Goal: Task Accomplishment & Management: Manage account settings

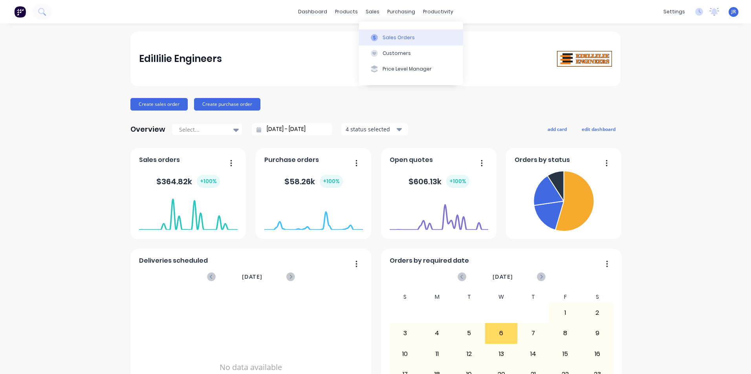
click at [387, 38] on div "Sales Orders" at bounding box center [398, 37] width 32 height 7
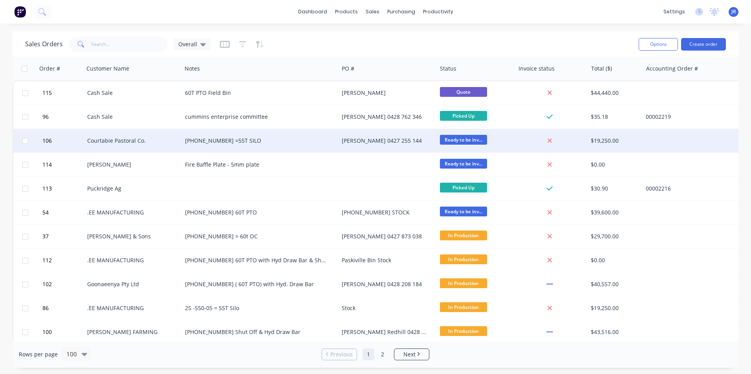
click at [274, 143] on div "[PHONE_NUMBER] =55T SILO" at bounding box center [256, 141] width 143 height 8
click at [175, 140] on div "Courtabie Pastoral Co." at bounding box center [132, 141] width 91 height 8
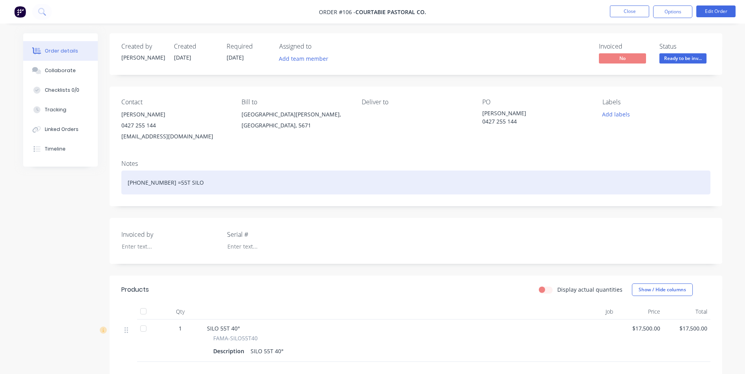
click at [159, 184] on div "[PHONE_NUMBER] =55T SILO" at bounding box center [415, 183] width 589 height 24
click at [190, 188] on div "[PHONE_NUMBER] = 55T SILO" at bounding box center [415, 183] width 589 height 24
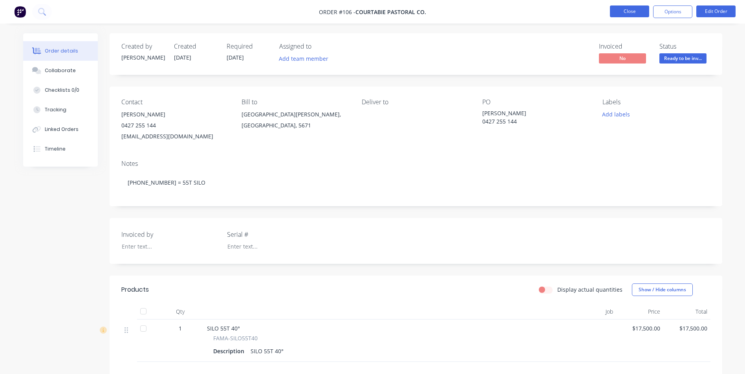
click at [630, 10] on button "Close" at bounding box center [629, 11] width 39 height 12
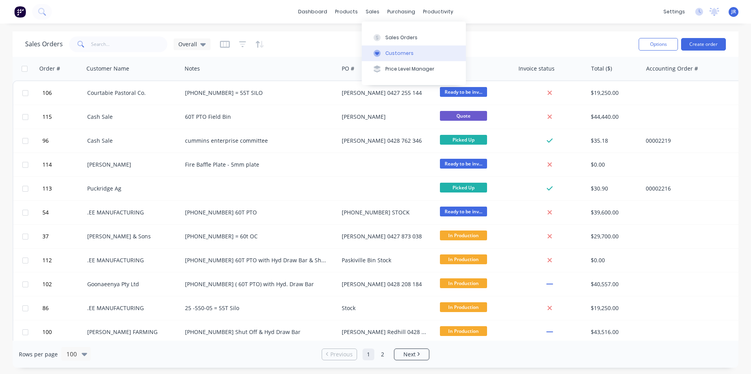
click at [389, 53] on div "Customers" at bounding box center [399, 53] width 28 height 7
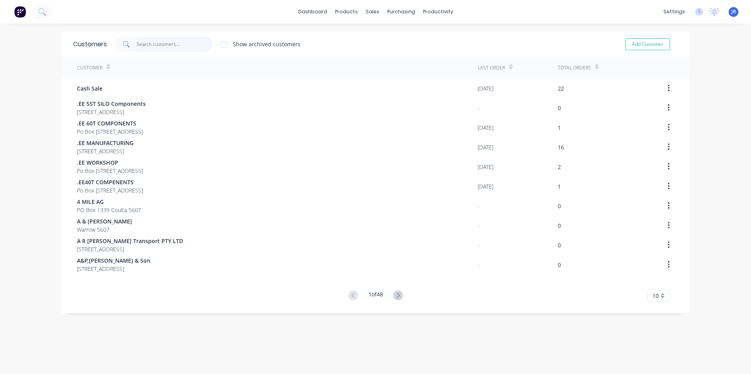
click at [187, 45] on input "text" at bounding box center [175, 45] width 77 height 16
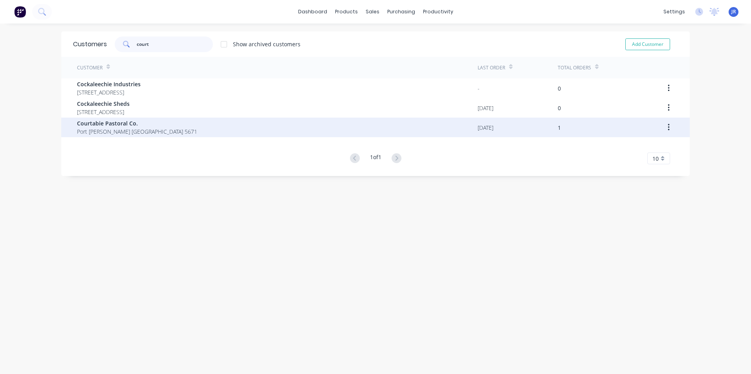
type input "court"
click at [127, 127] on span "Courtabie Pastoral Co." at bounding box center [137, 123] width 120 height 8
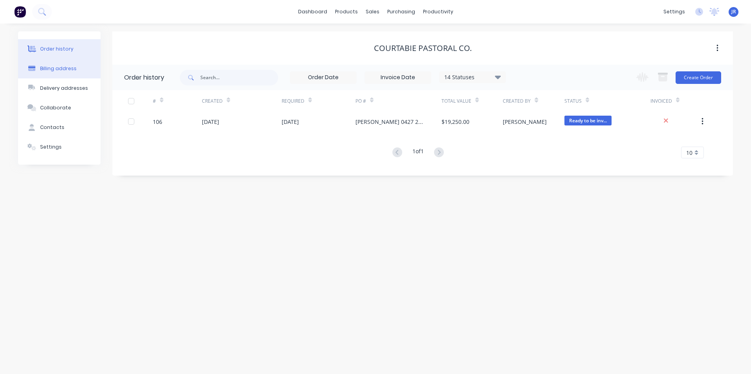
click at [41, 68] on div "Billing address" at bounding box center [58, 68] width 37 height 7
select select "AU"
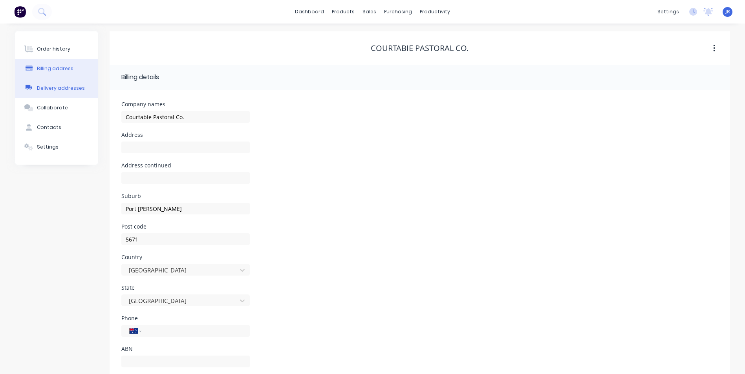
click at [60, 86] on div "Delivery addresses" at bounding box center [61, 88] width 48 height 7
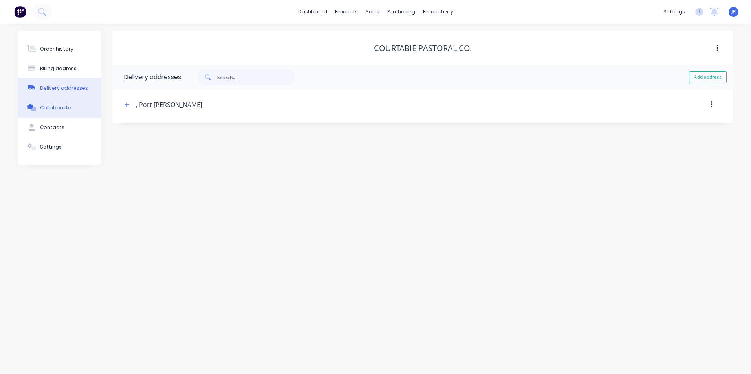
click at [54, 106] on div "Collaborate" at bounding box center [55, 107] width 31 height 7
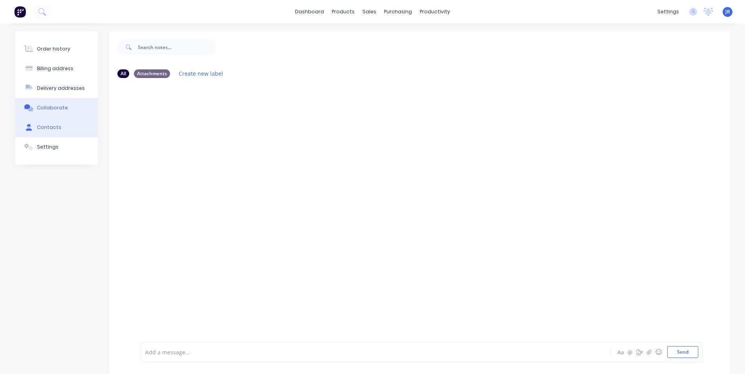
click at [68, 122] on button "Contacts" at bounding box center [56, 128] width 82 height 20
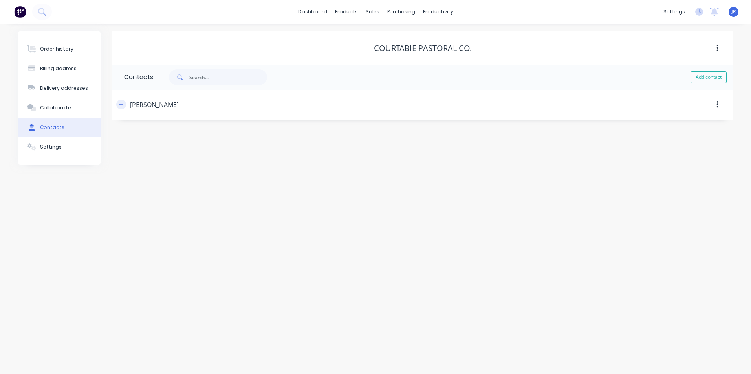
click at [121, 102] on icon "button" at bounding box center [121, 104] width 5 height 5
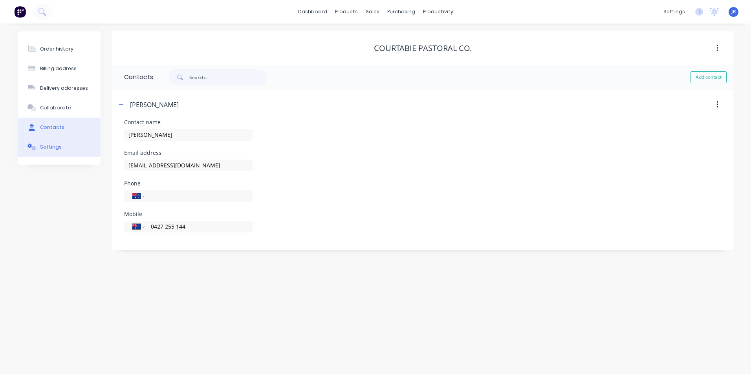
click at [76, 150] on button "Settings" at bounding box center [59, 147] width 82 height 20
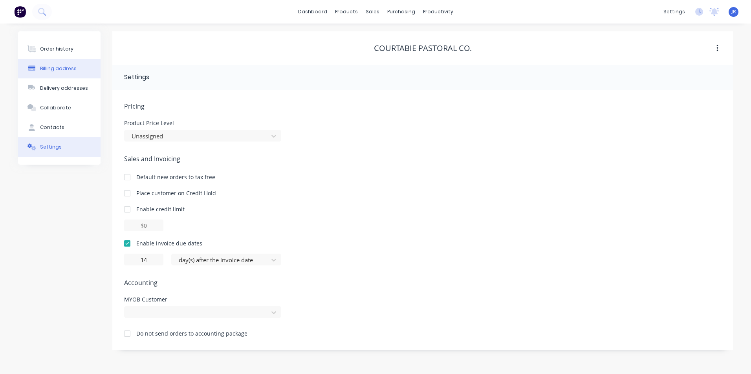
click at [71, 71] on div "Billing address" at bounding box center [58, 68] width 37 height 7
select select "AU"
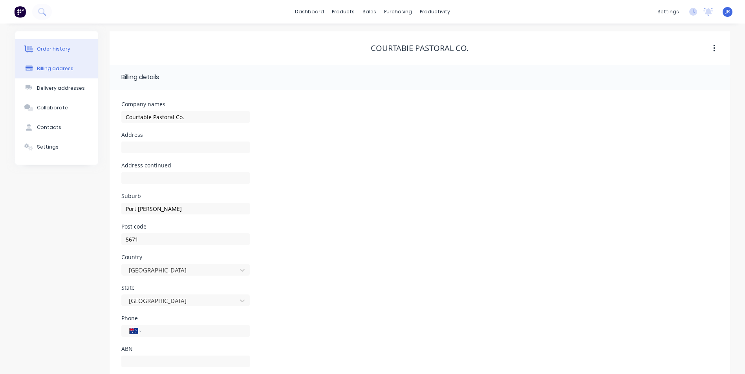
click at [77, 51] on button "Order history" at bounding box center [56, 49] width 82 height 20
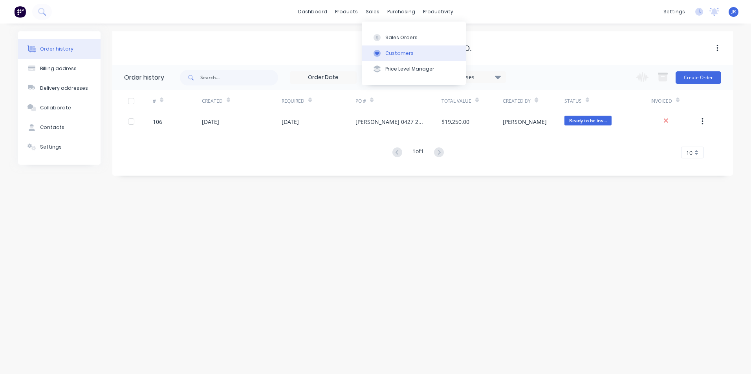
click at [397, 50] on div "Customers" at bounding box center [399, 53] width 28 height 7
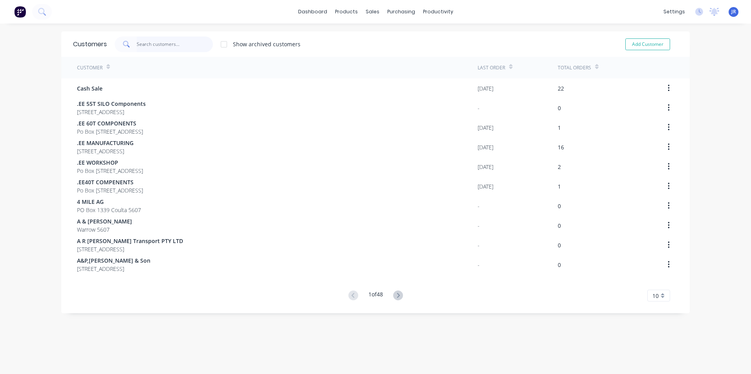
click at [183, 46] on input "text" at bounding box center [175, 45] width 77 height 16
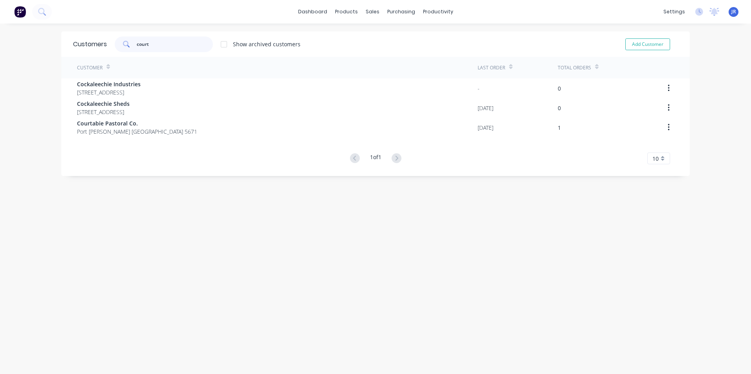
drag, startPoint x: 161, startPoint y: 47, endPoint x: 119, endPoint y: 51, distance: 41.8
click at [119, 51] on div "court" at bounding box center [164, 45] width 98 height 16
drag, startPoint x: 146, startPoint y: 46, endPoint x: 132, endPoint y: 46, distance: 14.9
click at [132, 45] on div "[PERSON_NAME]" at bounding box center [164, 45] width 98 height 16
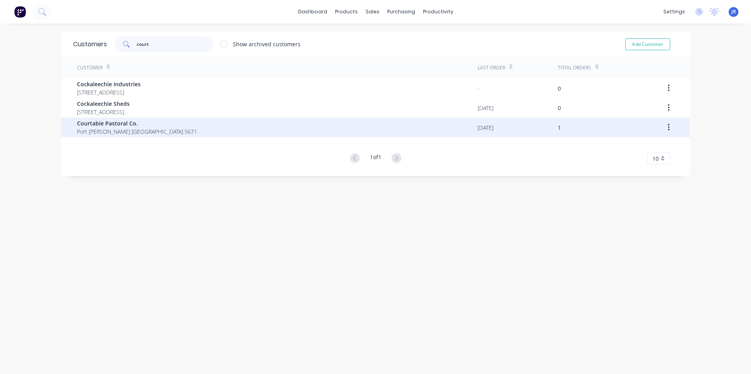
type input "court"
click at [104, 123] on span "Courtabie Pastoral Co." at bounding box center [137, 123] width 120 height 8
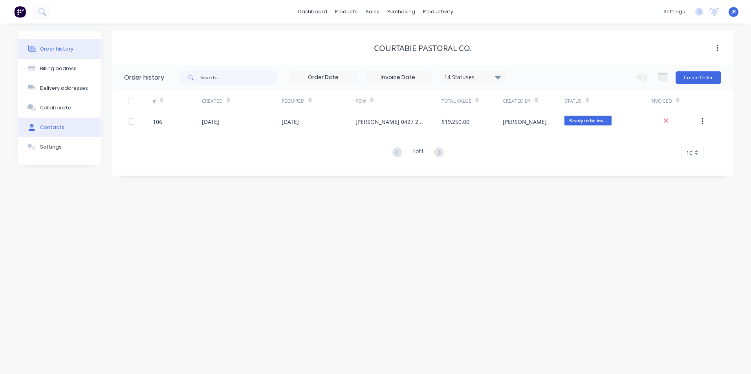
click at [48, 128] on div "Contacts" at bounding box center [52, 127] width 24 height 7
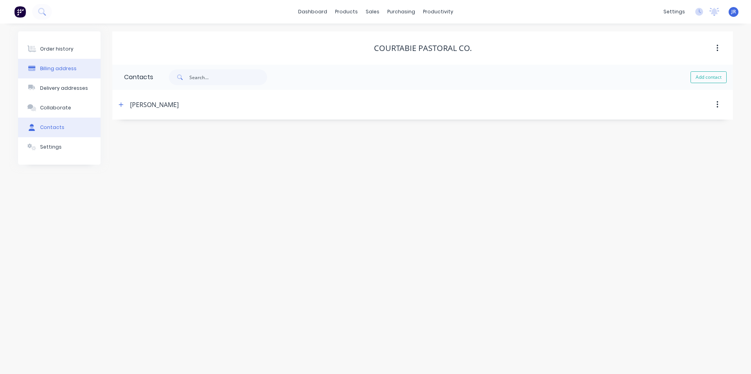
click at [55, 69] on div "Billing address" at bounding box center [58, 68] width 37 height 7
select select "AU"
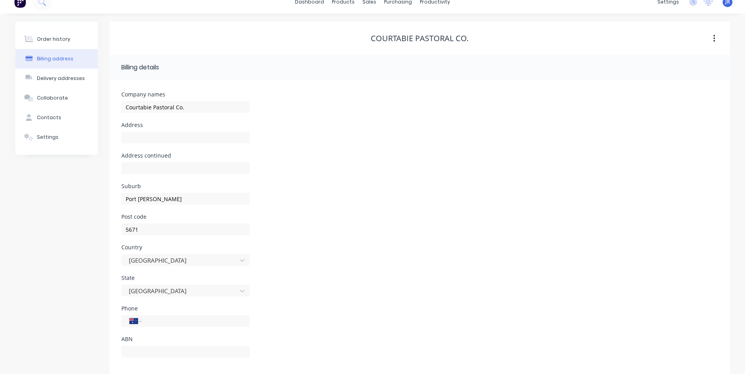
scroll to position [18, 0]
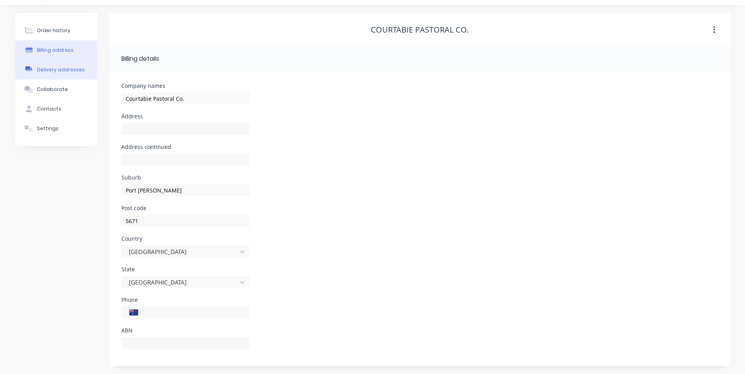
click at [67, 71] on div "Delivery addresses" at bounding box center [61, 69] width 48 height 7
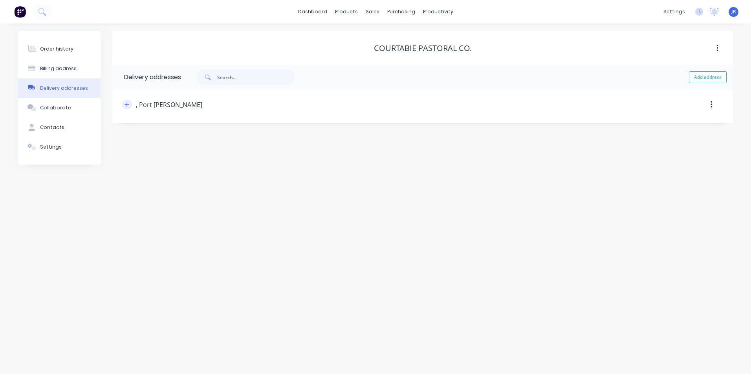
click at [125, 104] on icon "button" at bounding box center [126, 104] width 5 height 5
click at [140, 107] on div ", Port [PERSON_NAME]" at bounding box center [169, 104] width 66 height 9
click at [135, 195] on input "Port [PERSON_NAME]" at bounding box center [194, 196] width 128 height 12
click at [157, 135] on input "text" at bounding box center [194, 135] width 128 height 12
type input "Flind"
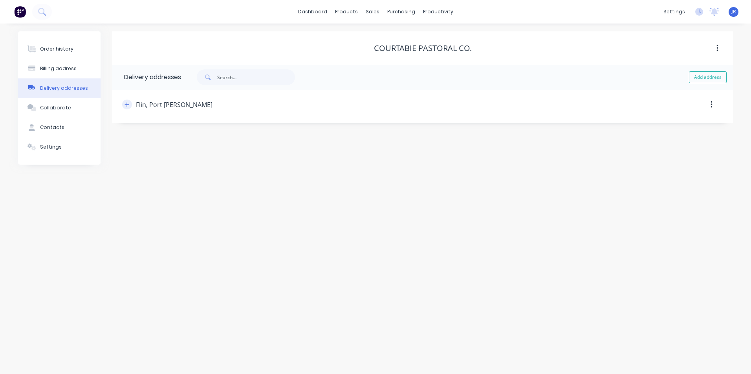
click at [127, 104] on icon "button" at bounding box center [127, 104] width 4 height 4
click at [147, 137] on input "Flin" at bounding box center [194, 135] width 128 height 12
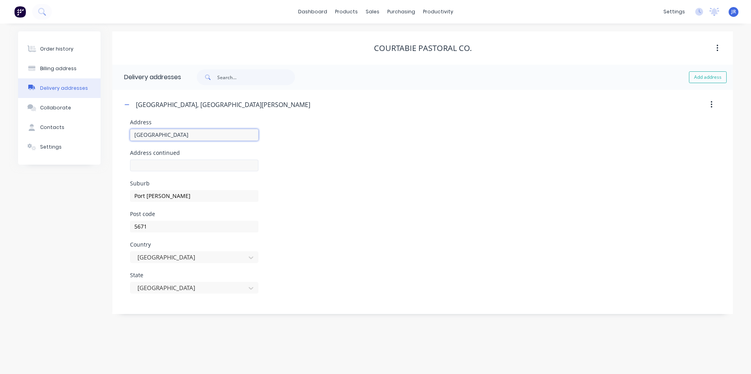
type input "[GEOGRAPHIC_DATA]"
click at [161, 166] on input "text" at bounding box center [194, 166] width 128 height 12
click at [61, 129] on div "Contacts" at bounding box center [52, 127] width 24 height 7
select select "AU"
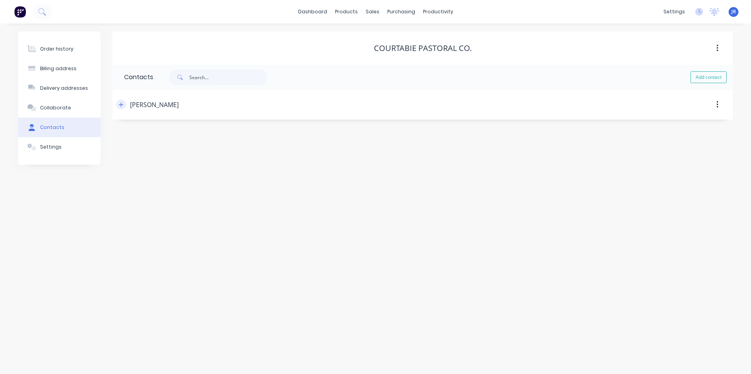
click at [117, 103] on button "button" at bounding box center [121, 105] width 10 height 10
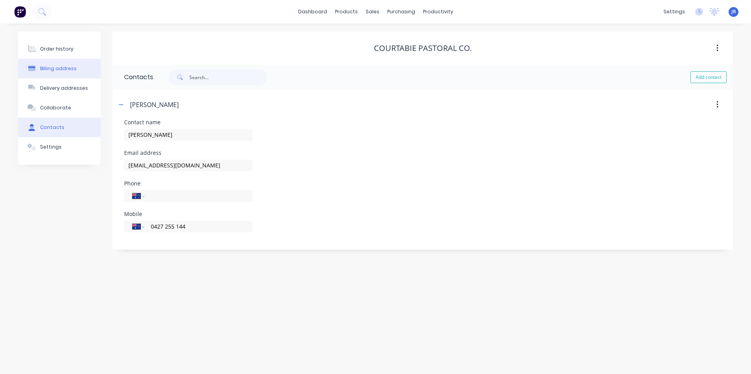
click at [64, 70] on div "Billing address" at bounding box center [58, 68] width 37 height 7
select select "AU"
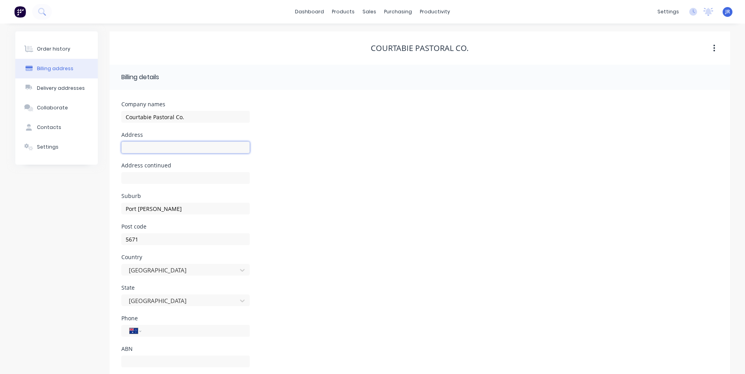
click at [164, 151] on input "text" at bounding box center [185, 148] width 128 height 12
type input "c"
type input "C/O Post Office"
click at [51, 149] on div "Settings" at bounding box center [48, 147] width 22 height 7
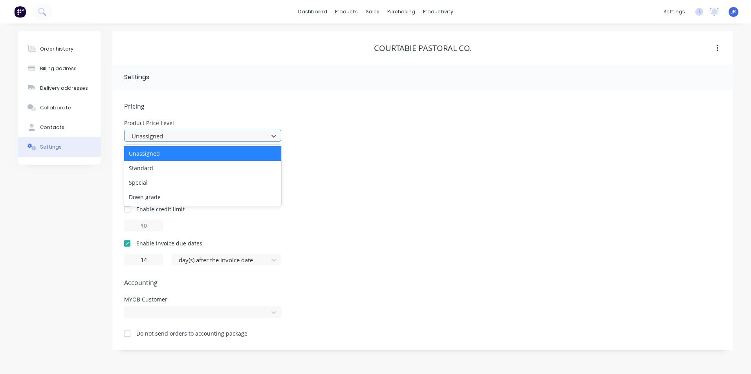
click at [176, 137] on div at bounding box center [197, 137] width 133 height 10
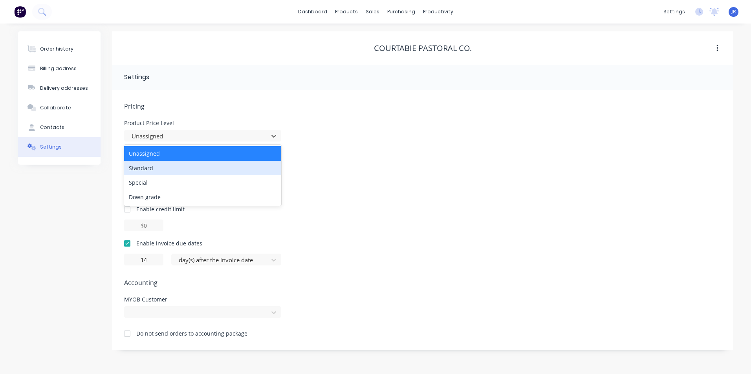
click at [164, 172] on div "Standard" at bounding box center [202, 168] width 157 height 15
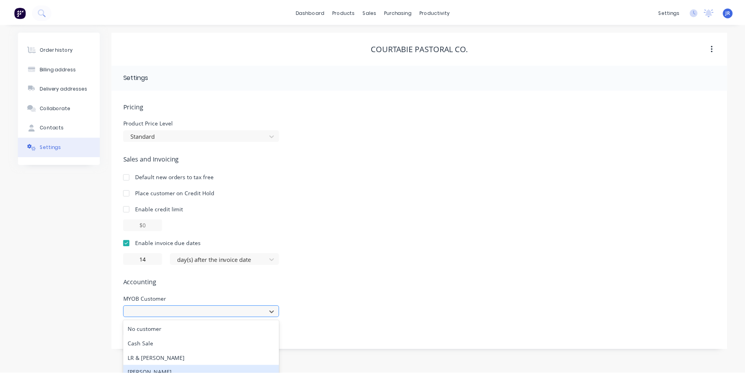
scroll to position [65, 0]
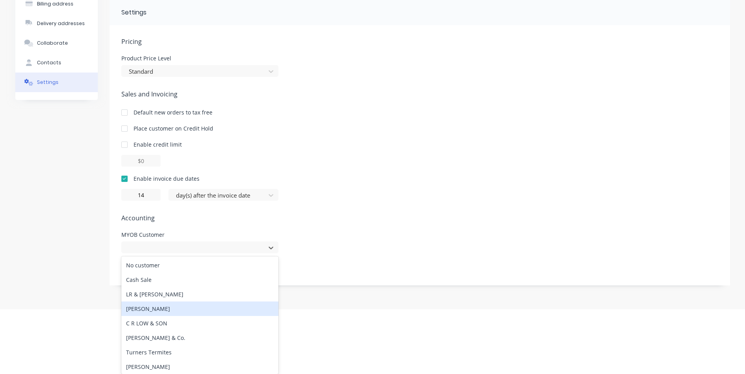
click at [168, 254] on div "477 results available. Use Up and Down to choose options, press Enter to select…" at bounding box center [199, 248] width 157 height 12
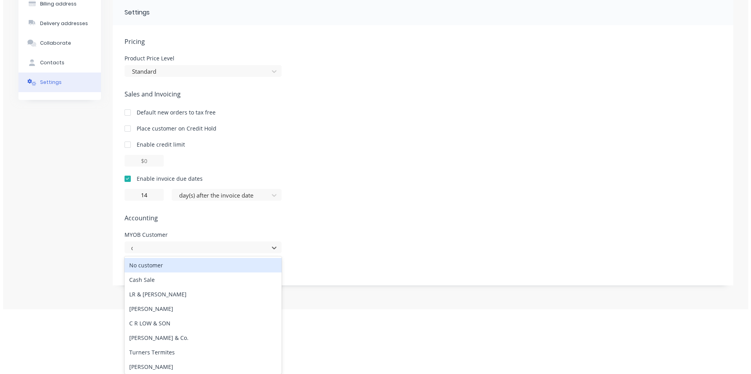
scroll to position [0, 0]
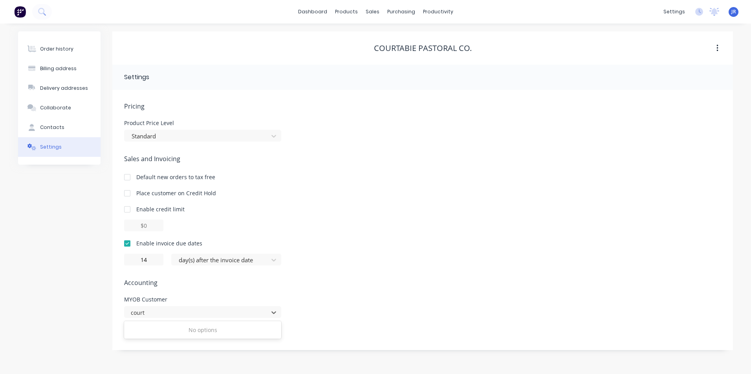
type input "court"
click at [101, 293] on div "Order history Billing address Delivery addresses Collaborate Contacts Settings …" at bounding box center [375, 190] width 714 height 319
click at [716, 51] on icon "button" at bounding box center [717, 48] width 2 height 7
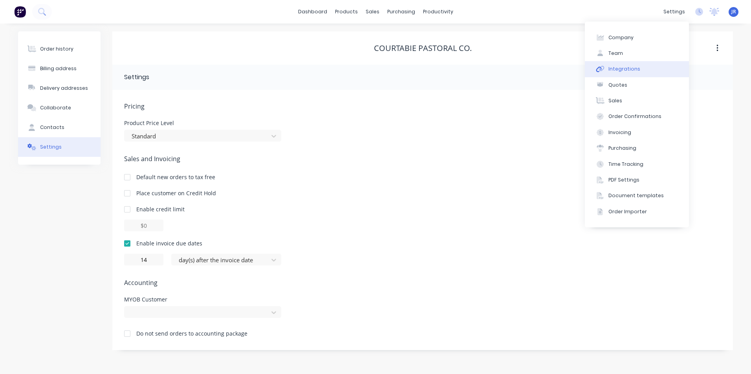
click at [628, 70] on div "Integrations" at bounding box center [624, 69] width 32 height 7
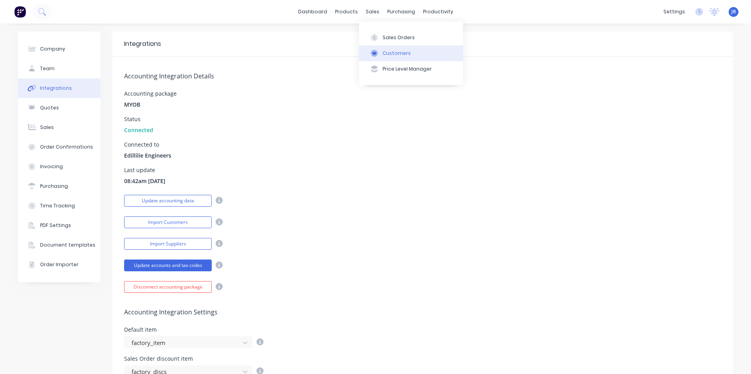
click at [394, 55] on div "Customers" at bounding box center [396, 53] width 28 height 7
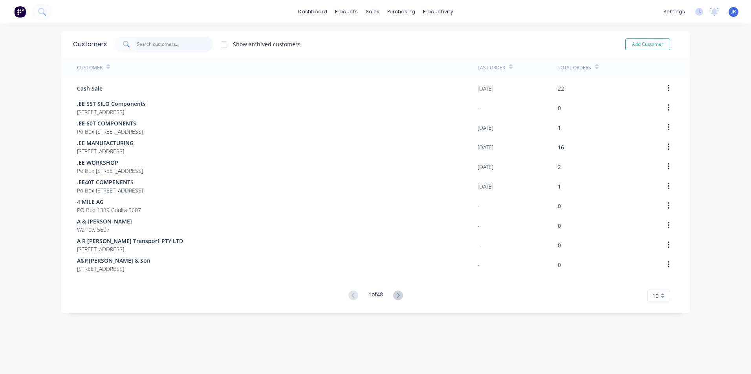
click at [163, 43] on input "text" at bounding box center [175, 45] width 77 height 16
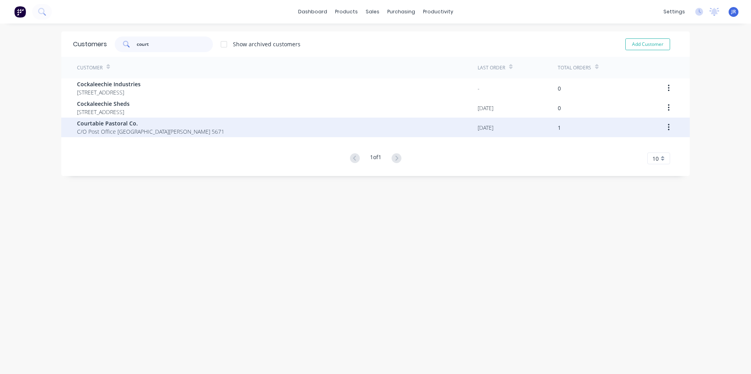
type input "court"
click at [121, 127] on span "Courtabie Pastoral Co." at bounding box center [150, 123] width 147 height 8
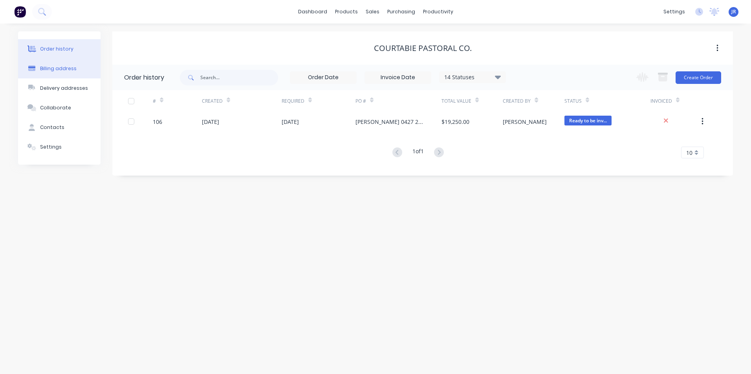
click at [64, 71] on div "Billing address" at bounding box center [58, 68] width 37 height 7
select select "AU"
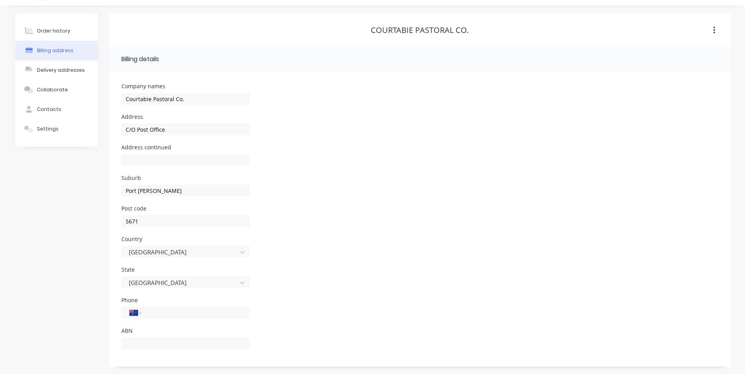
scroll to position [18, 0]
click at [51, 107] on div "Contacts" at bounding box center [49, 109] width 24 height 7
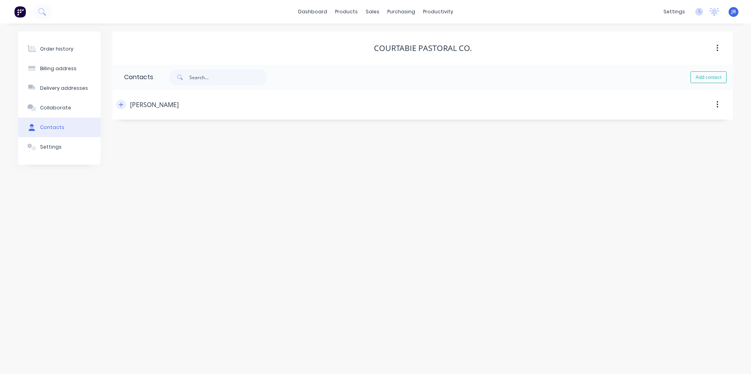
click at [123, 104] on icon "button" at bounding box center [121, 104] width 5 height 5
drag, startPoint x: 171, startPoint y: 134, endPoint x: 128, endPoint y: 134, distance: 43.6
click at [128, 134] on input "[PERSON_NAME]" at bounding box center [188, 135] width 128 height 12
drag, startPoint x: 210, startPoint y: 170, endPoint x: 177, endPoint y: 156, distance: 35.4
click at [114, 172] on div "Contact name [PERSON_NAME] Email address [EMAIL_ADDRESS][DOMAIN_NAME] Phone Int…" at bounding box center [422, 185] width 620 height 130
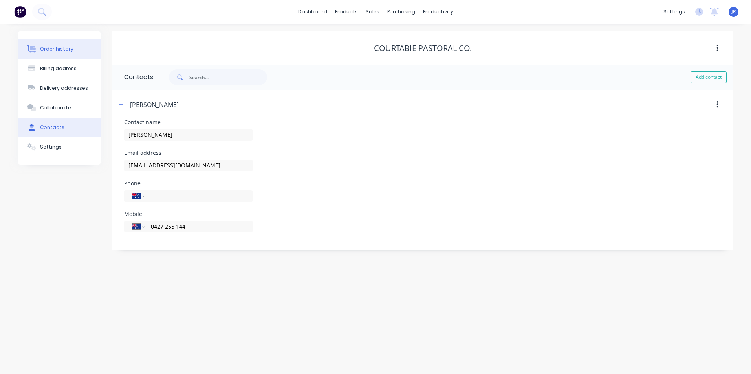
click at [70, 51] on div "Order history" at bounding box center [56, 49] width 33 height 7
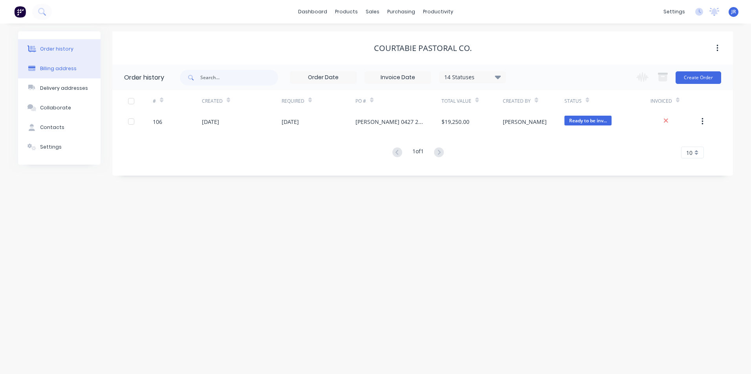
click at [74, 73] on button "Billing address" at bounding box center [59, 69] width 82 height 20
select select "AU"
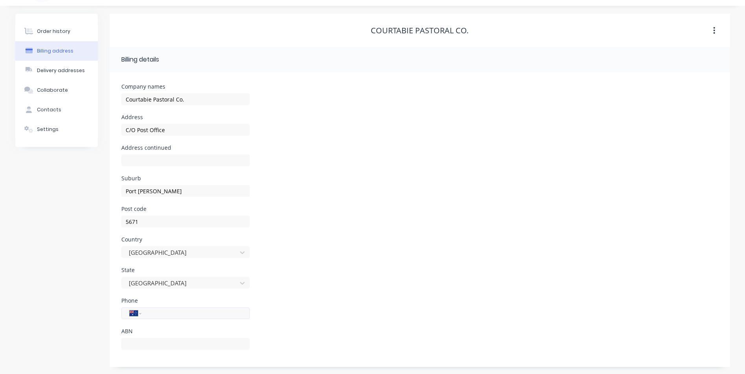
scroll to position [18, 0]
click at [72, 73] on div "Delivery addresses" at bounding box center [61, 69] width 48 height 7
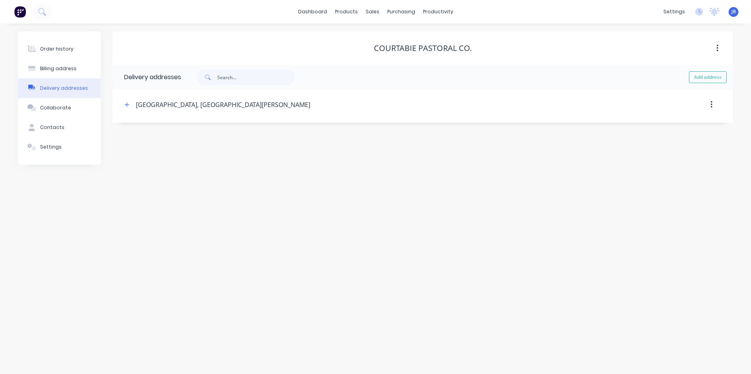
click at [126, 110] on div "[GEOGRAPHIC_DATA], [GEOGRAPHIC_DATA][PERSON_NAME]" at bounding box center [348, 105] width 453 height 14
click at [129, 105] on icon "button" at bounding box center [127, 104] width 4 height 4
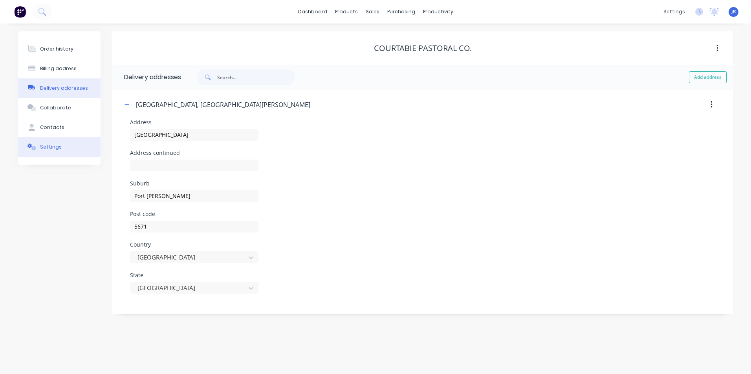
click at [60, 145] on button "Settings" at bounding box center [59, 147] width 82 height 20
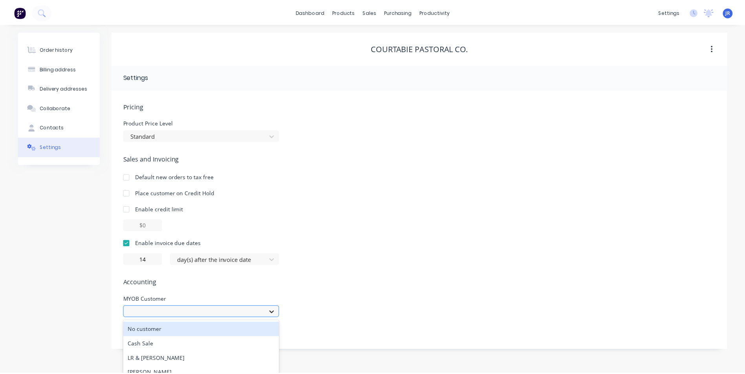
scroll to position [65, 0]
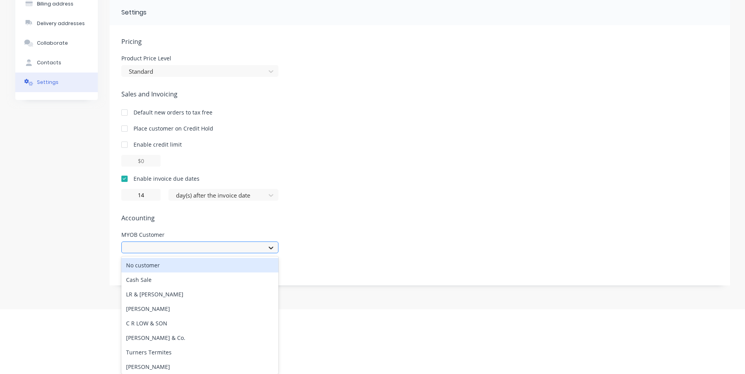
click at [274, 254] on div "477 results available. Use Up and Down to choose options, press Enter to select…" at bounding box center [199, 248] width 157 height 12
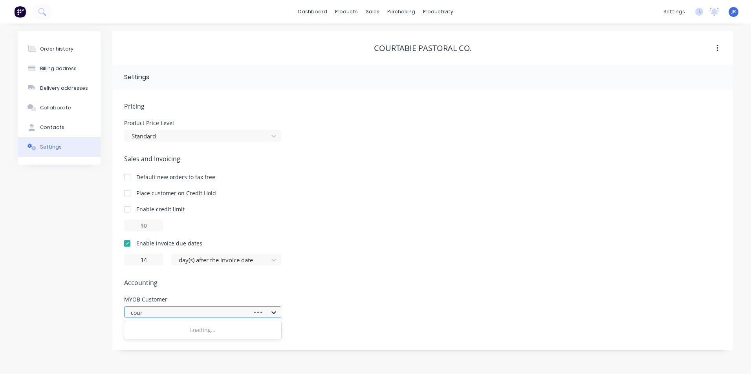
type input "court"
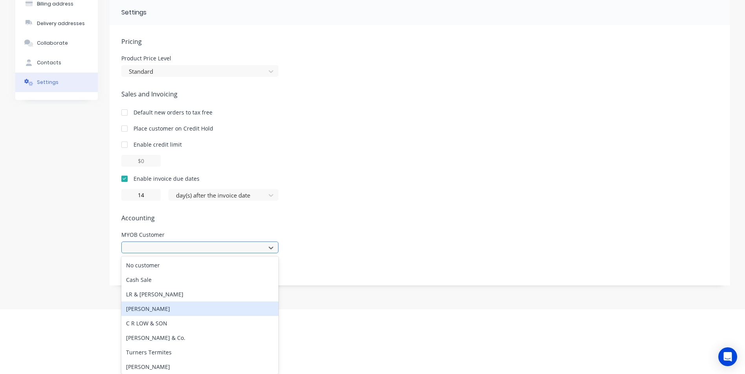
click at [180, 254] on div "477 results available. Use Up and Down to choose options, press Enter to select…" at bounding box center [199, 248] width 157 height 12
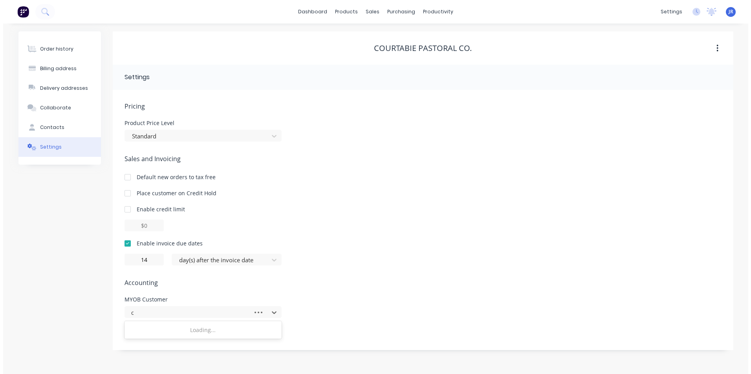
scroll to position [0, 0]
click at [134, 314] on input "courtabie" at bounding box center [144, 313] width 27 height 8
type input "Courtabie"
click at [185, 297] on div "MYOB Customer" at bounding box center [202, 299] width 157 height 5
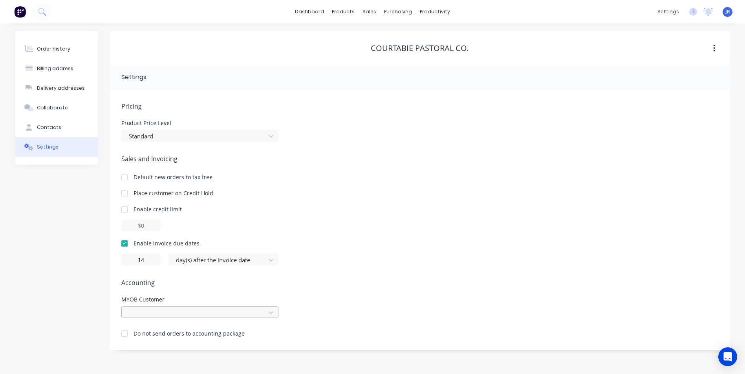
click at [194, 314] on div at bounding box center [199, 313] width 157 height 12
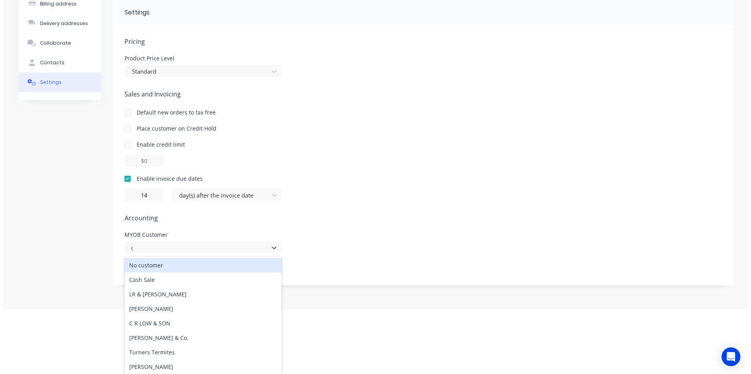
scroll to position [0, 0]
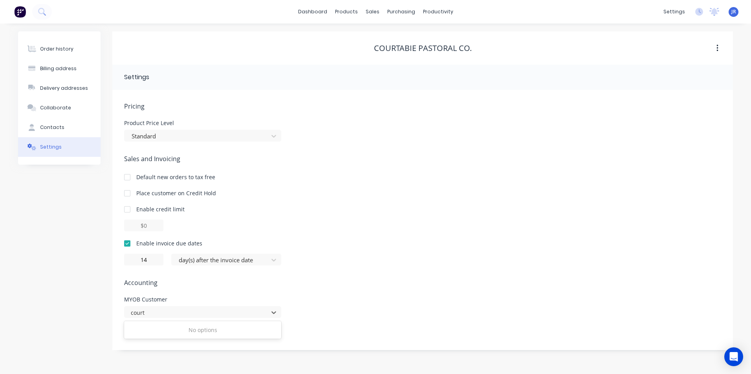
click at [199, 335] on div "No options" at bounding box center [202, 330] width 157 height 15
type input "Courtabie Pastoral Co."
click at [273, 315] on icon at bounding box center [274, 313] width 8 height 8
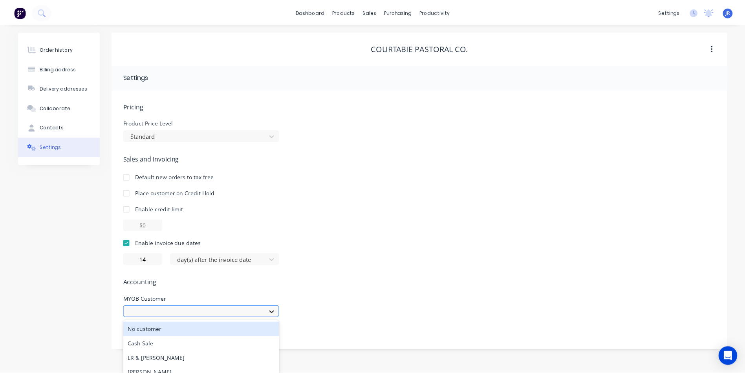
scroll to position [65, 0]
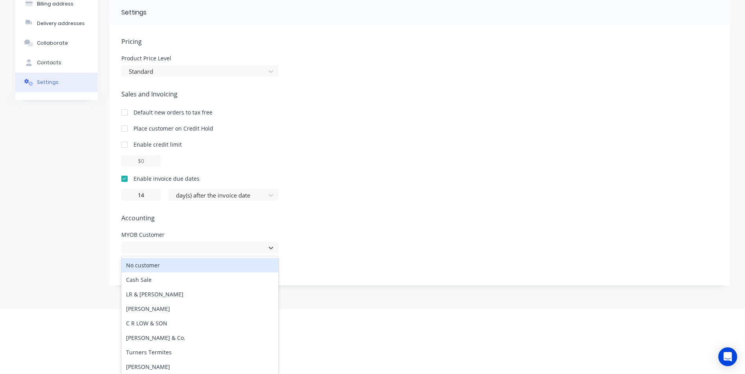
click at [273, 254] on div "477 results available. Use Up and Down to choose options, press Enter to select…" at bounding box center [199, 248] width 157 height 12
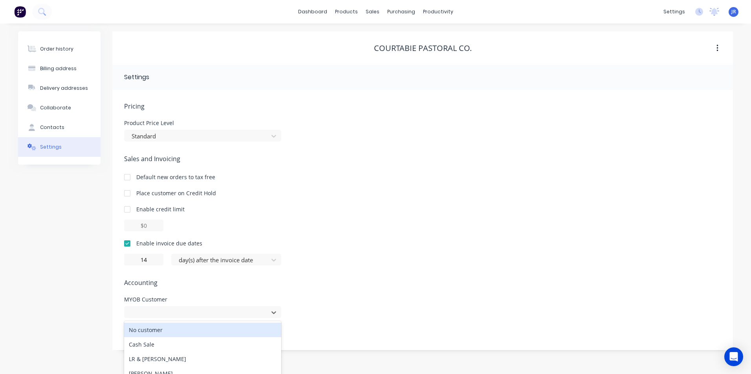
click at [342, 250] on div "Pricing Product Price Level Standard Sales and Invoicing Default new orders to …" at bounding box center [422, 226] width 597 height 249
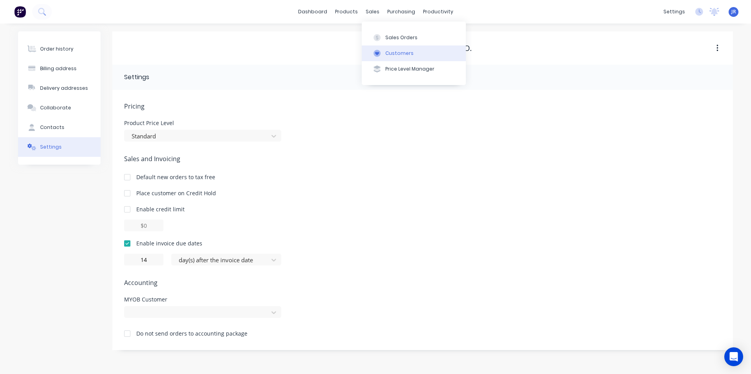
click at [395, 53] on div "Customers" at bounding box center [399, 53] width 28 height 7
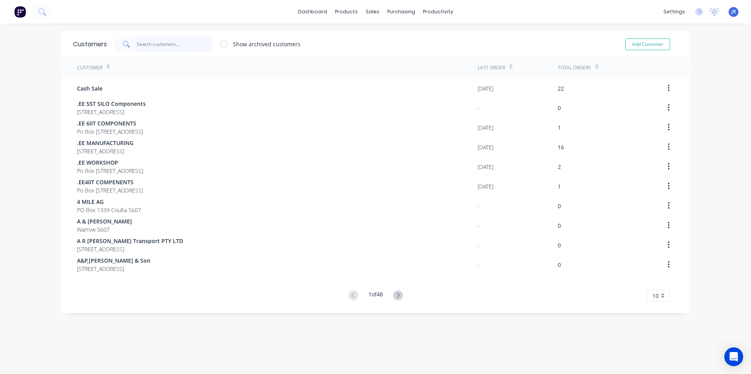
click at [160, 46] on input "text" at bounding box center [175, 45] width 77 height 16
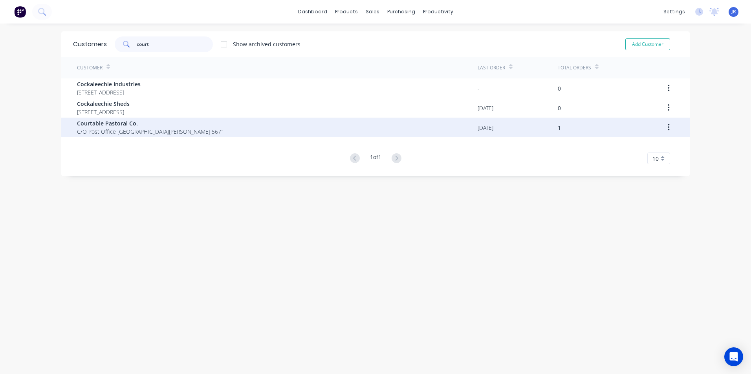
type input "court"
click at [124, 132] on span "C/O Post Office [GEOGRAPHIC_DATA][PERSON_NAME] 5671" at bounding box center [150, 132] width 147 height 8
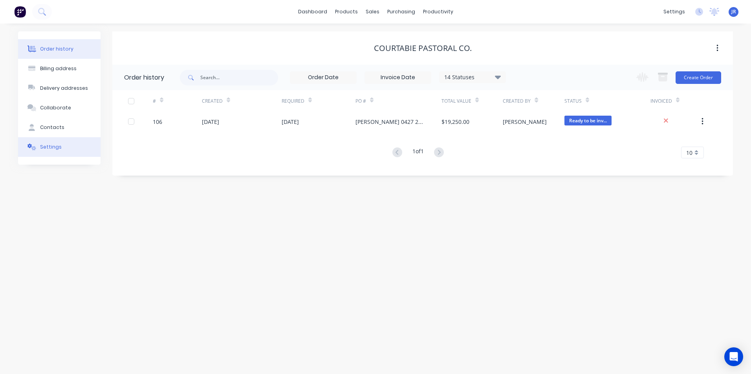
click at [63, 146] on button "Settings" at bounding box center [59, 147] width 82 height 20
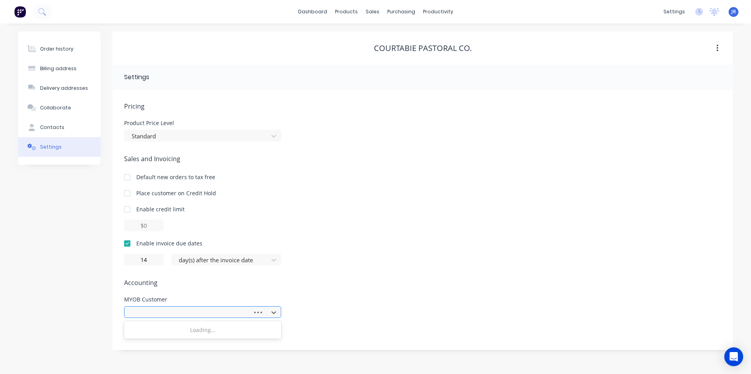
click at [214, 310] on div at bounding box center [190, 313] width 118 height 10
click at [135, 314] on input "court" at bounding box center [138, 313] width 15 height 8
type input "Court"
click at [154, 313] on div at bounding box center [197, 313] width 133 height 10
type input "Courtabie"
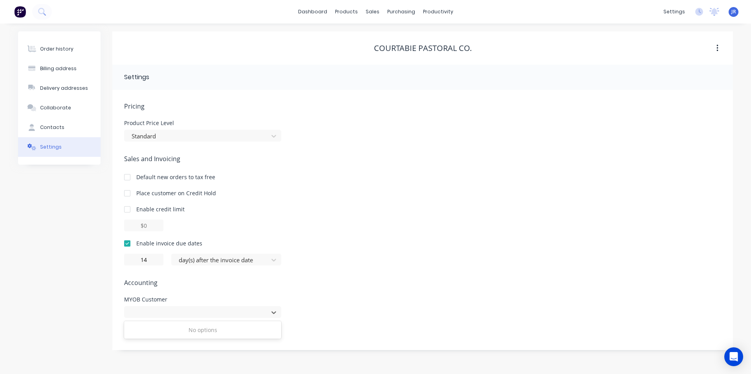
click at [113, 293] on div "Pricing Product Price Level Standard Sales and Invoicing Default new orders to …" at bounding box center [422, 220] width 620 height 261
